Goal: Information Seeking & Learning: Find specific page/section

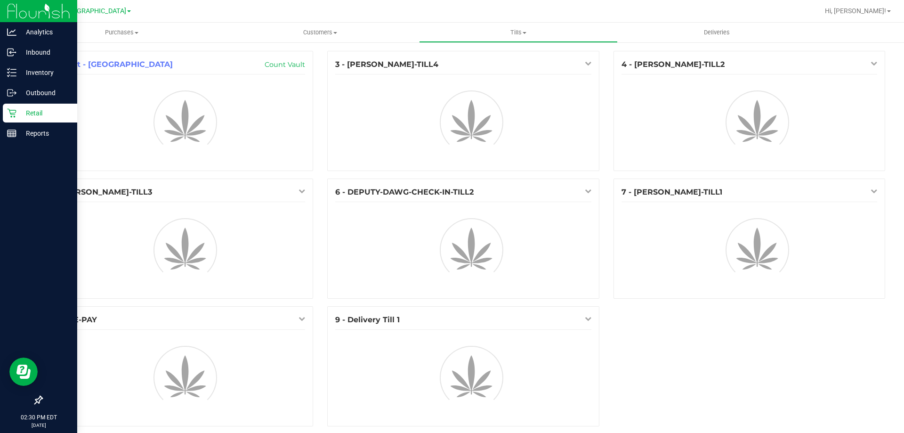
click at [44, 110] on p "Retail" at bounding box center [44, 112] width 57 height 11
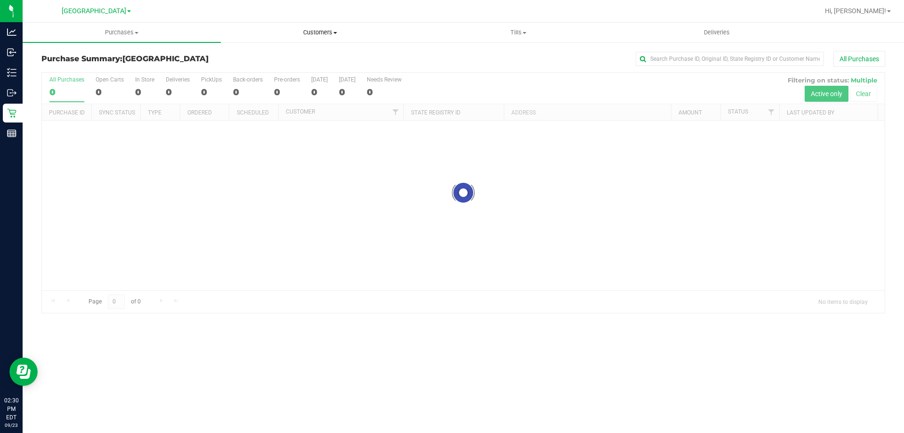
click at [324, 31] on span "Customers" at bounding box center [319, 32] width 197 height 8
click at [269, 55] on span "All customers" at bounding box center [255, 57] width 68 height 8
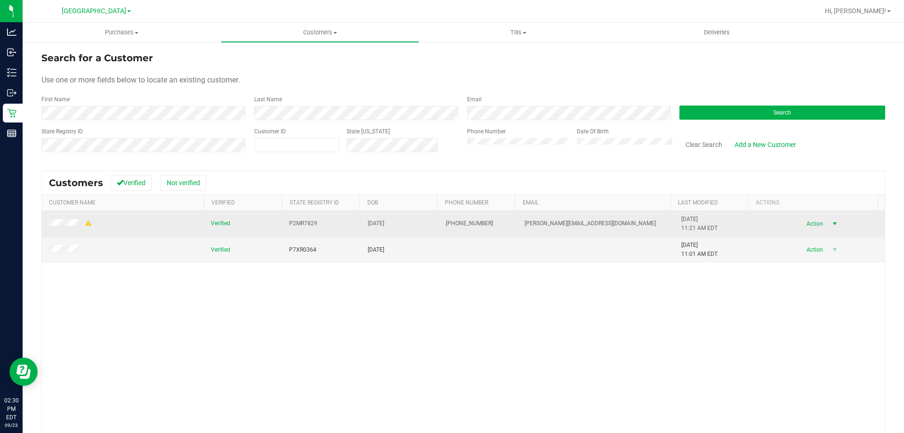
click at [829, 221] on span "select" at bounding box center [835, 223] width 12 height 13
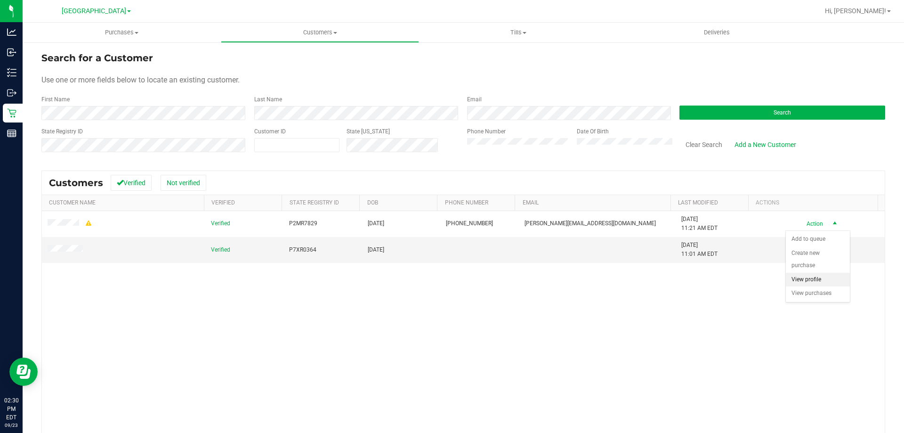
click at [807, 280] on li "View profile" at bounding box center [818, 280] width 64 height 14
